Goal: Task Accomplishment & Management: Manage account settings

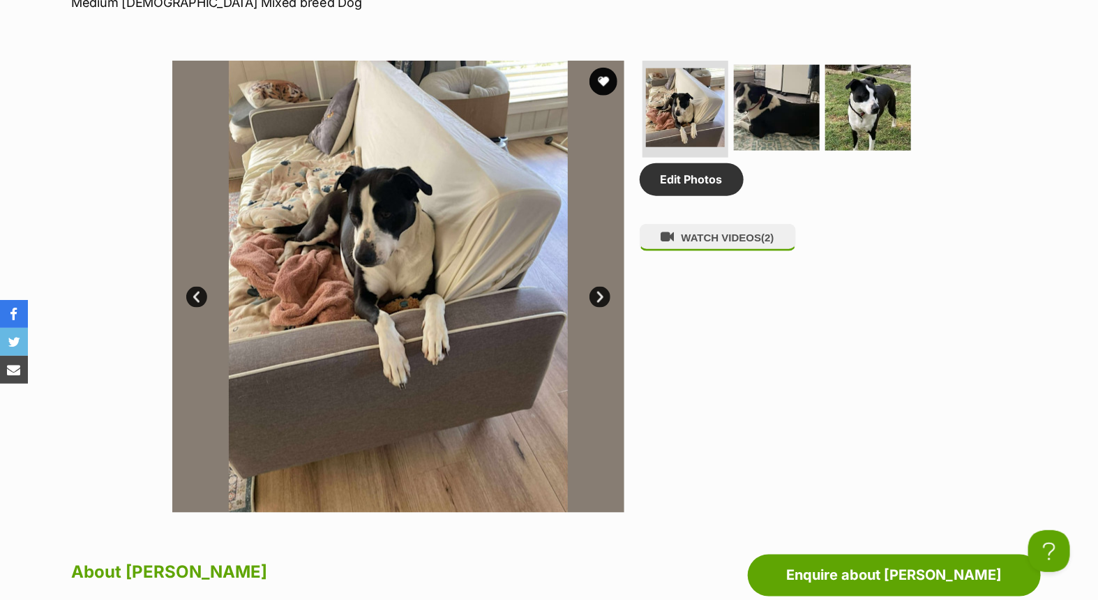
scroll to position [698, 0]
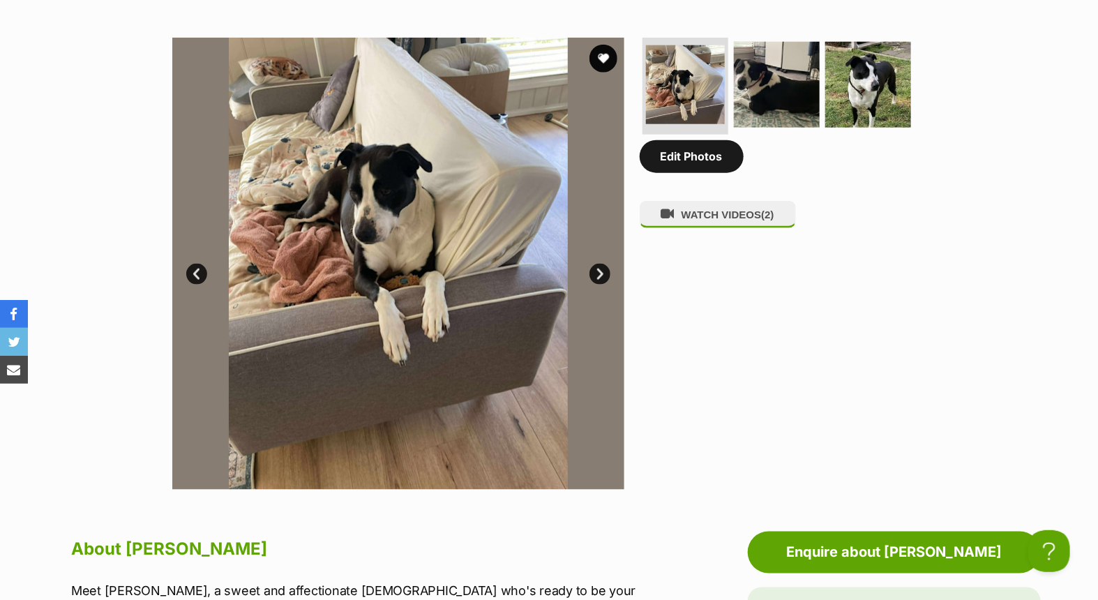
click at [679, 160] on link "Edit Photos" at bounding box center [692, 156] width 104 height 32
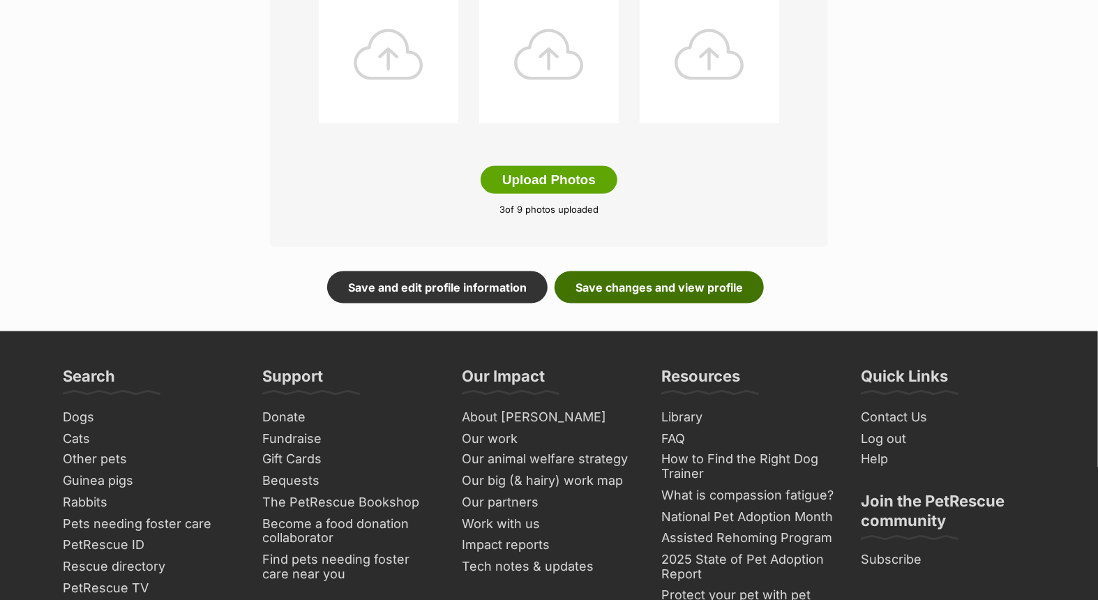
scroll to position [775, 0]
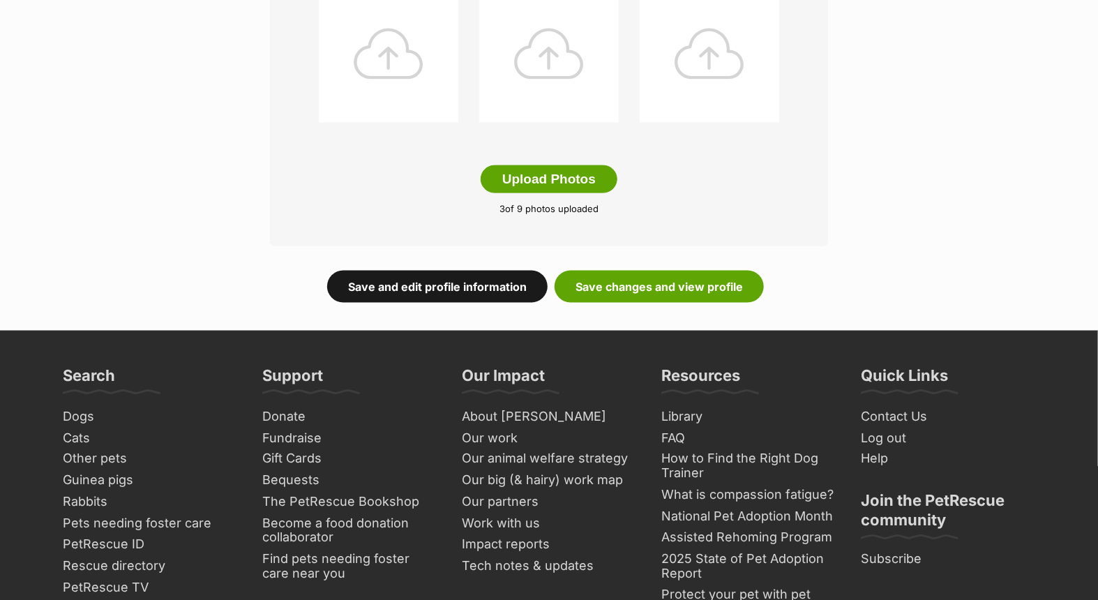
click at [436, 285] on link "Save and edit profile information" at bounding box center [437, 287] width 220 height 32
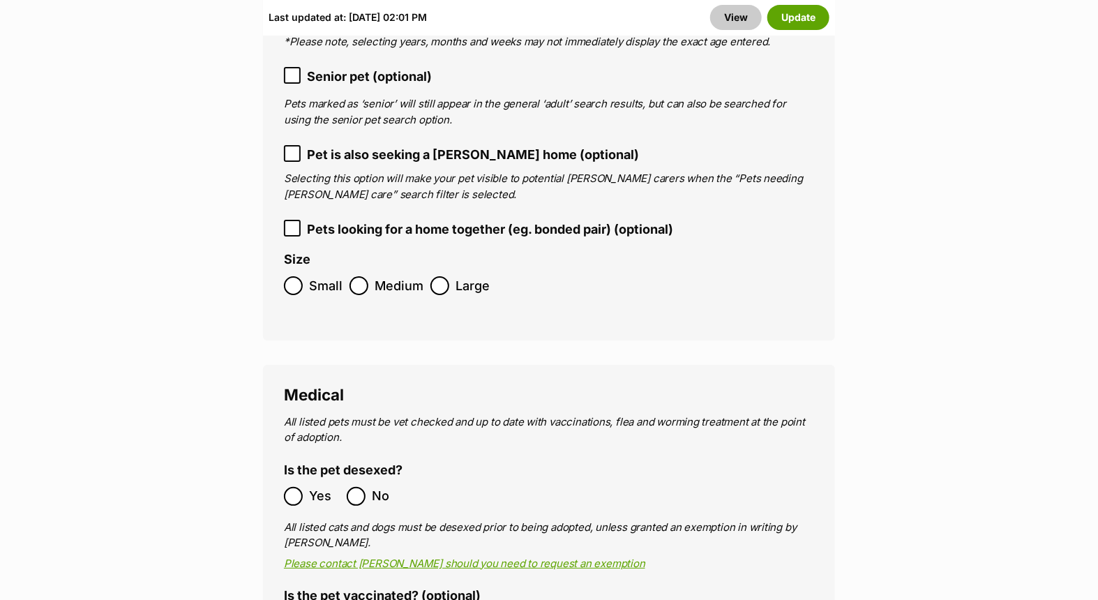
scroll to position [2326, 0]
